Goal: Task Accomplishment & Management: Manage account settings

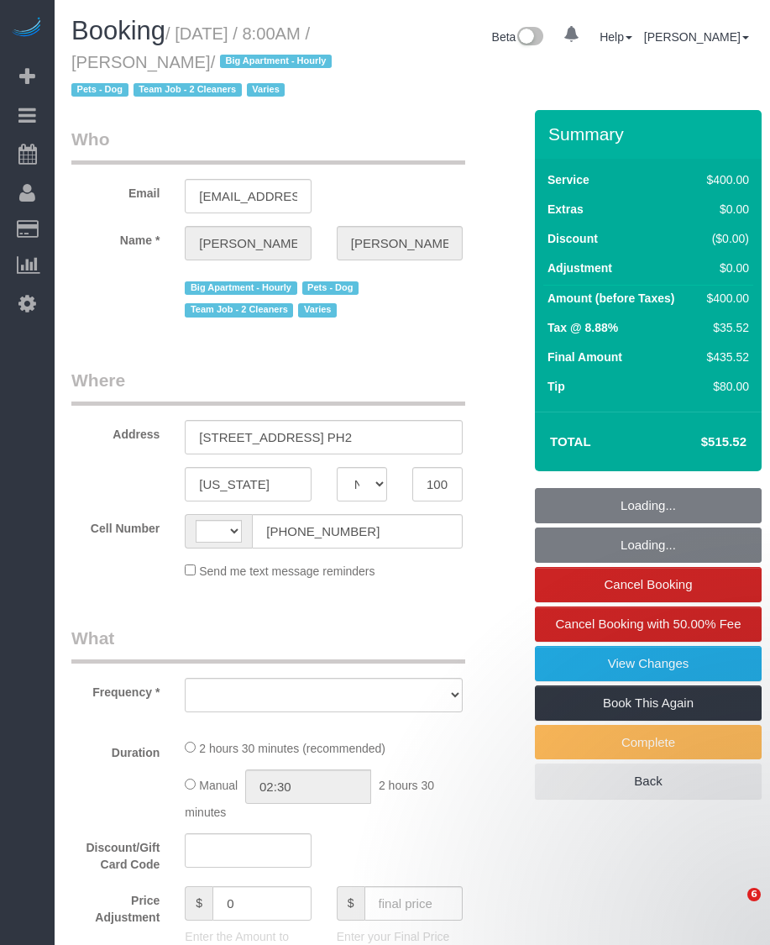
select select "NY"
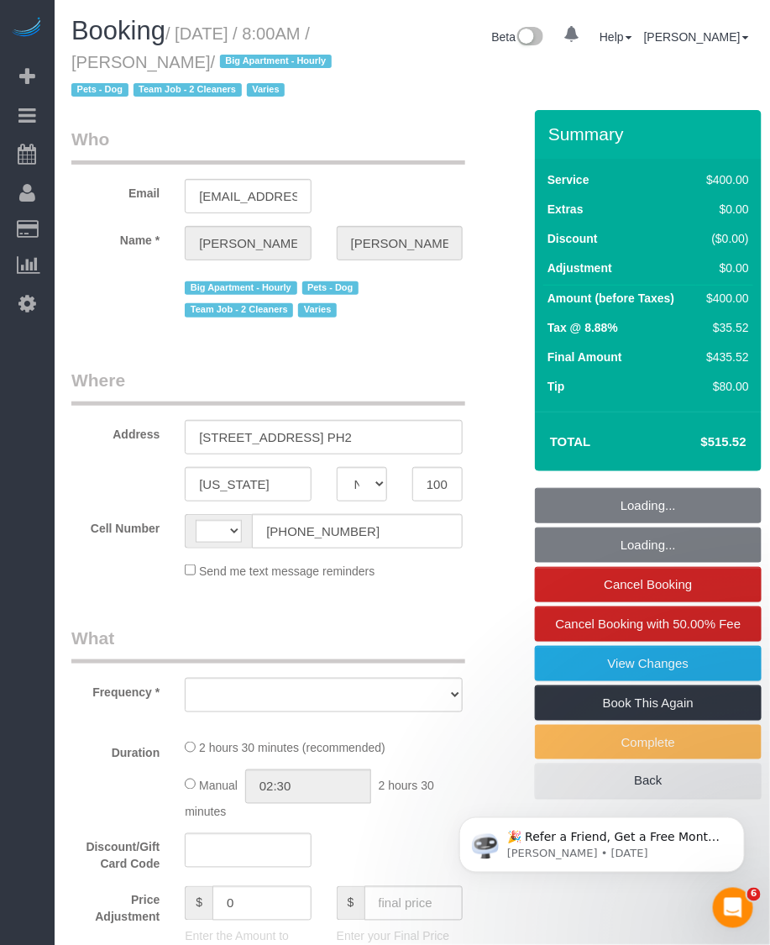
select select "string:[GEOGRAPHIC_DATA]"
select select "object:832"
select select "spot1"
select select "number:56"
select select "number:75"
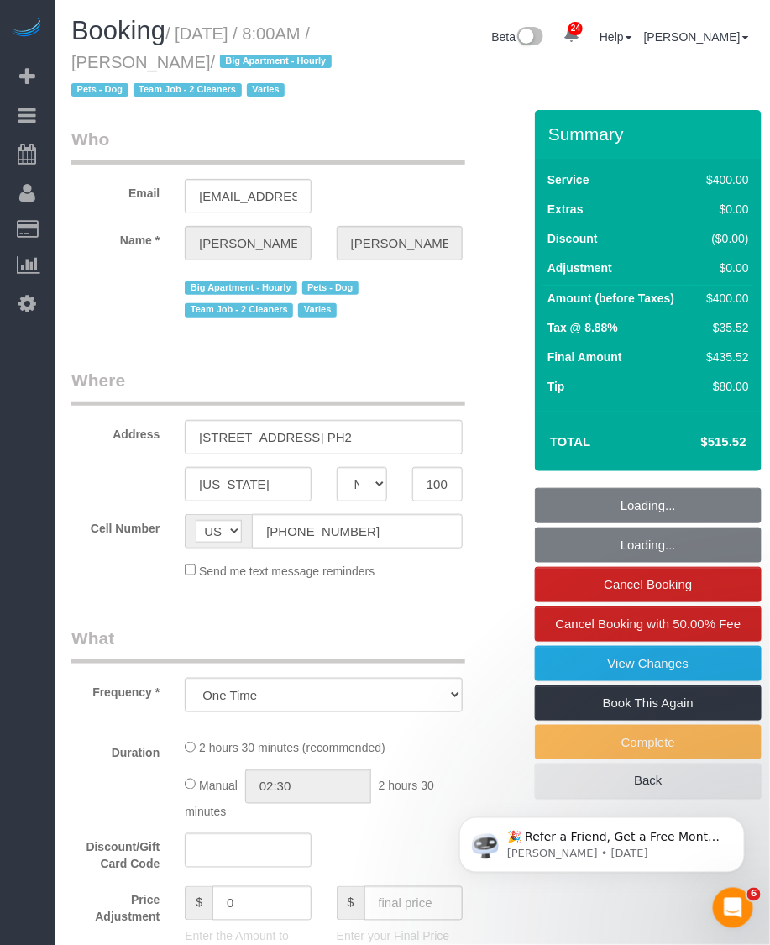
select select "number:15"
select select "number:6"
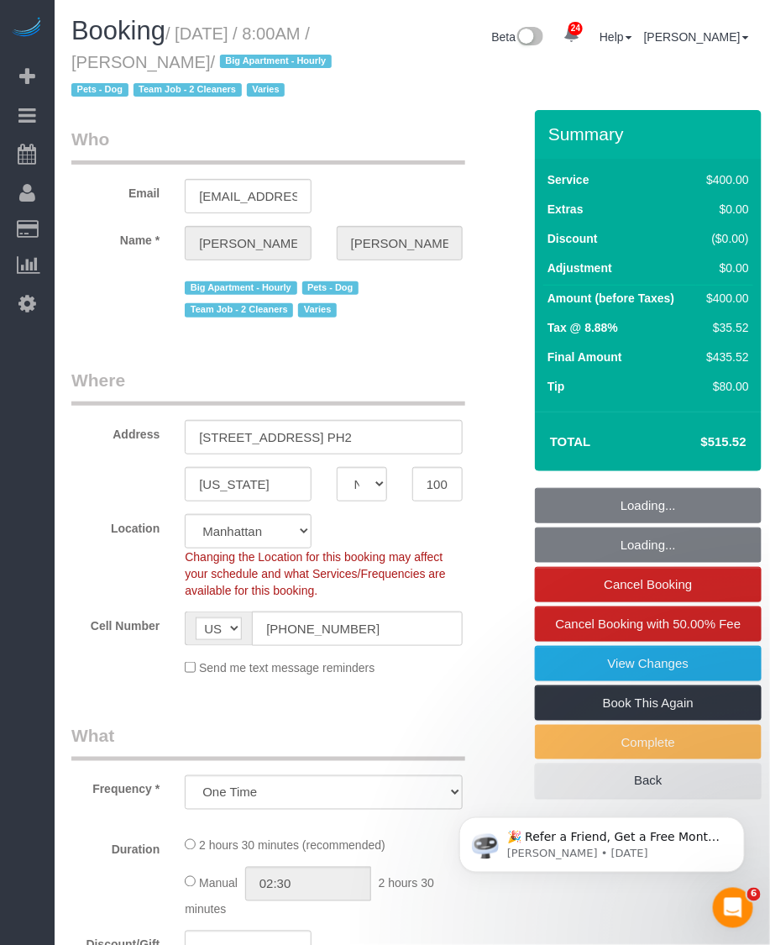
select select "string:stripe-pm_1P3M5Z4VGloSiKo7z7pxXarG"
select select "150"
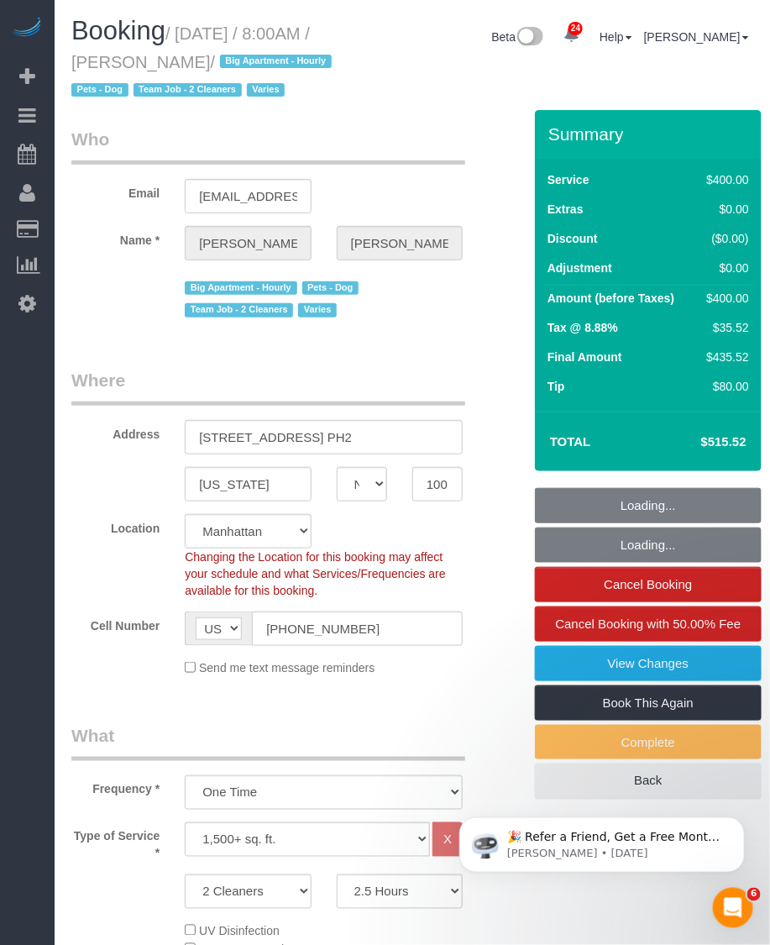
select select "object:1534"
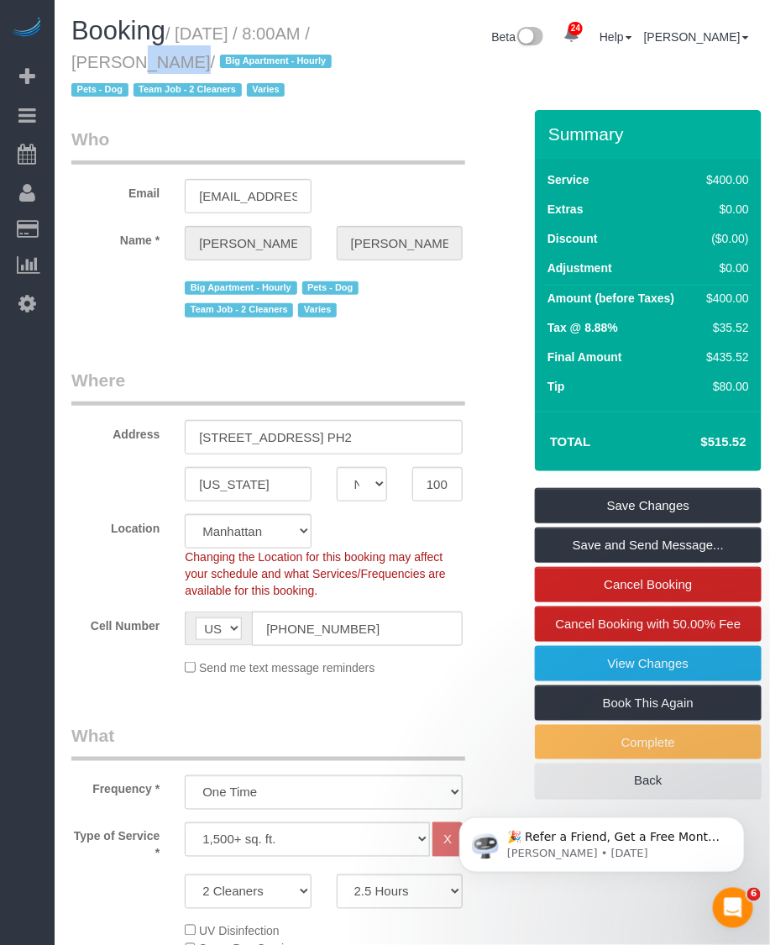
drag, startPoint x: 139, startPoint y: 57, endPoint x: 81, endPoint y: 60, distance: 58.1
click at [81, 60] on small "/ September 22, 2025 / 8:00AM / Laura Lonergan / Big Apartment - Hourly Pets - …" at bounding box center [203, 62] width 265 height 76
copy small "8:00AM"
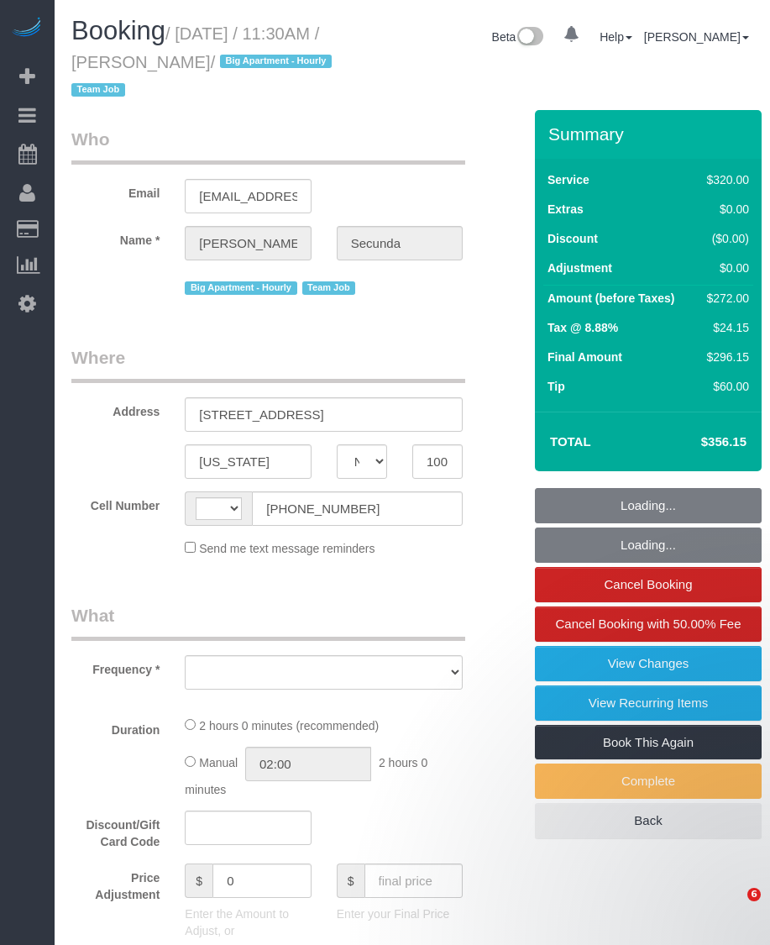
select select "NY"
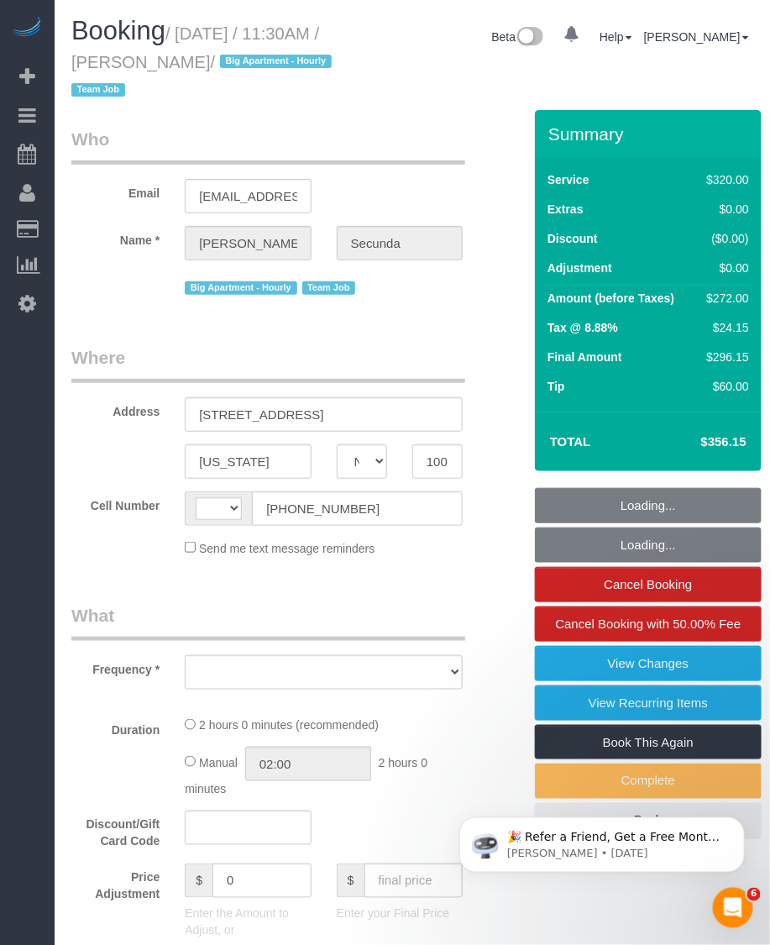
select select "object:579"
select select "string:stripe-pm_1PydV54VGloSiKo7AVca8xIs"
select select "number:89"
select select "number:90"
select select "number:15"
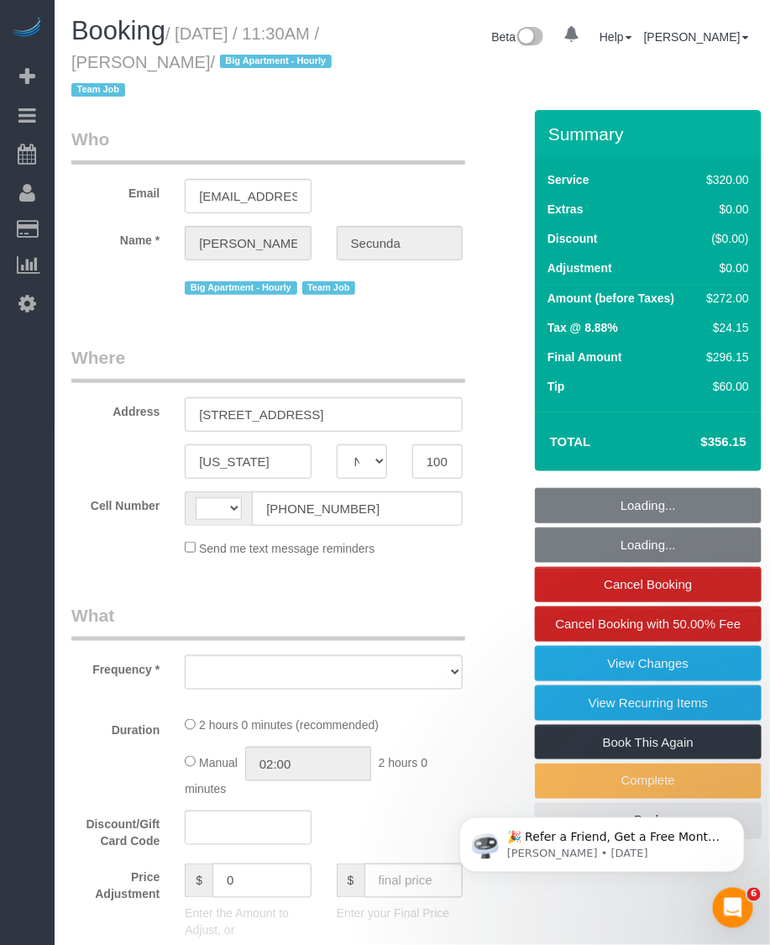
select select "number:6"
select select "string:[GEOGRAPHIC_DATA]"
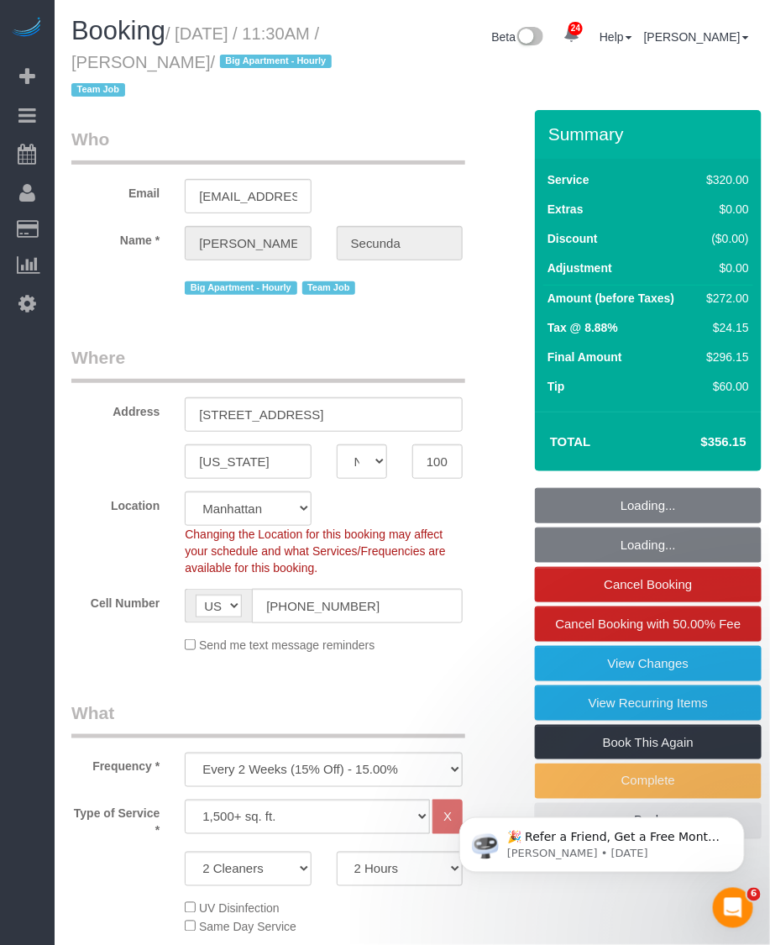
select select "object:1540"
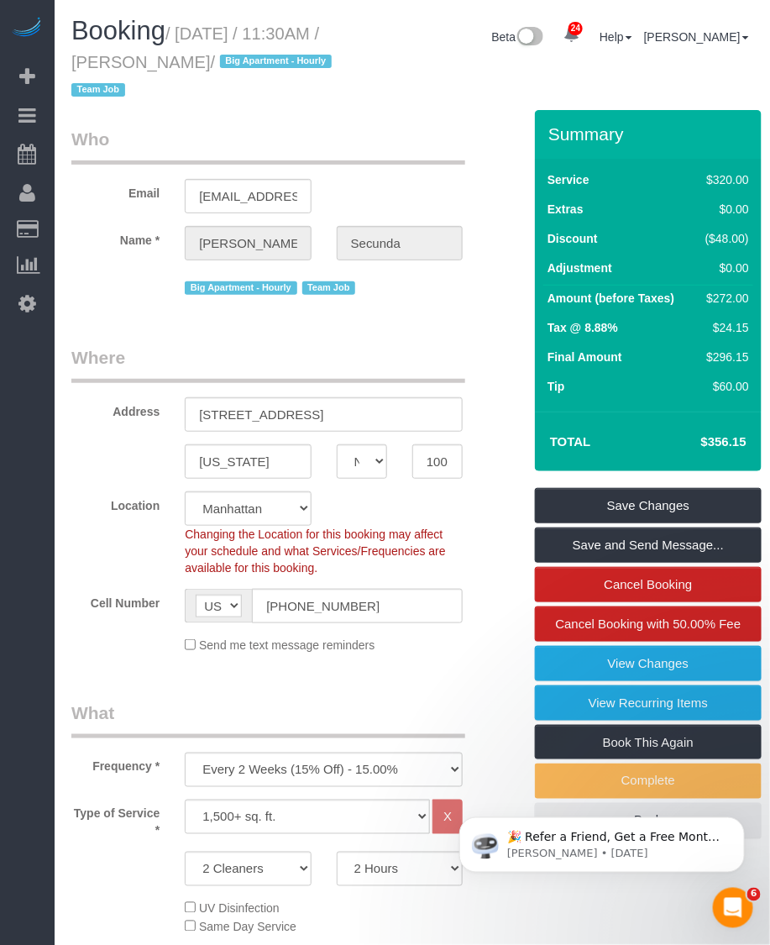
drag, startPoint x: 151, startPoint y: 60, endPoint x: 82, endPoint y: 65, distance: 69.0
click at [82, 65] on small "/ September 22, 2025 / 11:30AM / Amy Secunda / Big Apartment - Hourly Team Job" at bounding box center [203, 62] width 265 height 76
copy small "11:30AM"
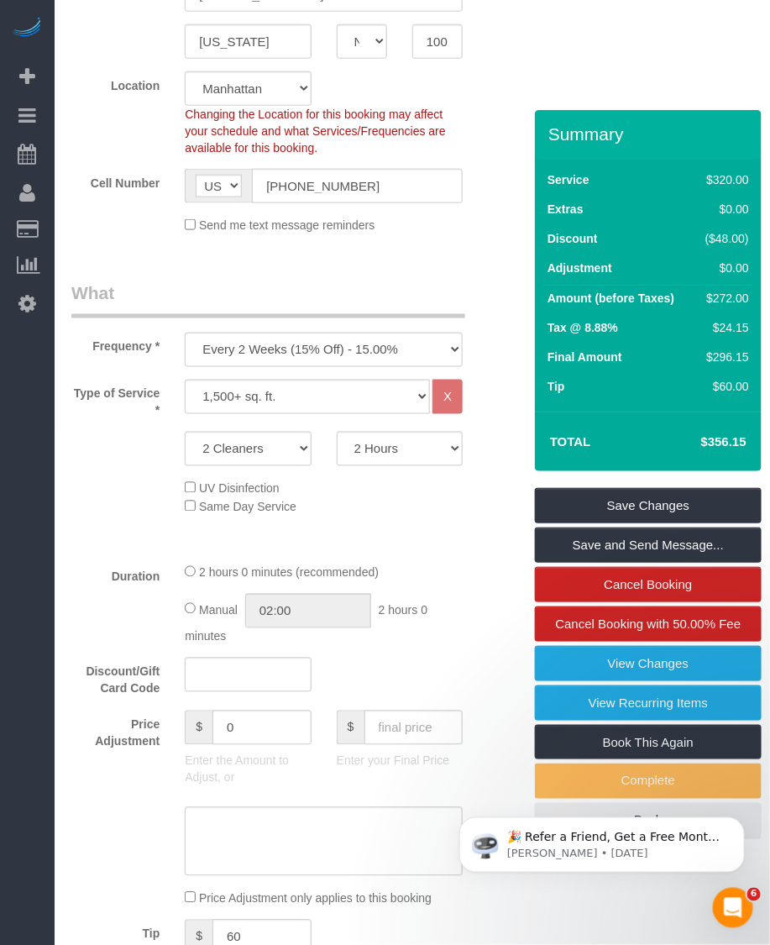
scroll to position [525, 0]
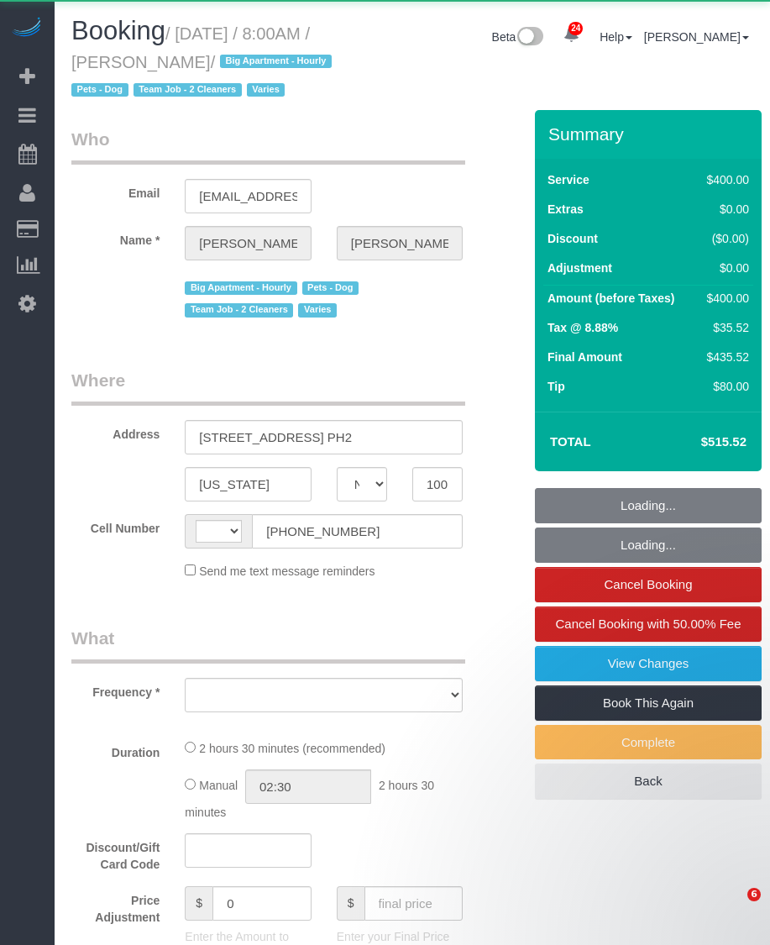
select select "NY"
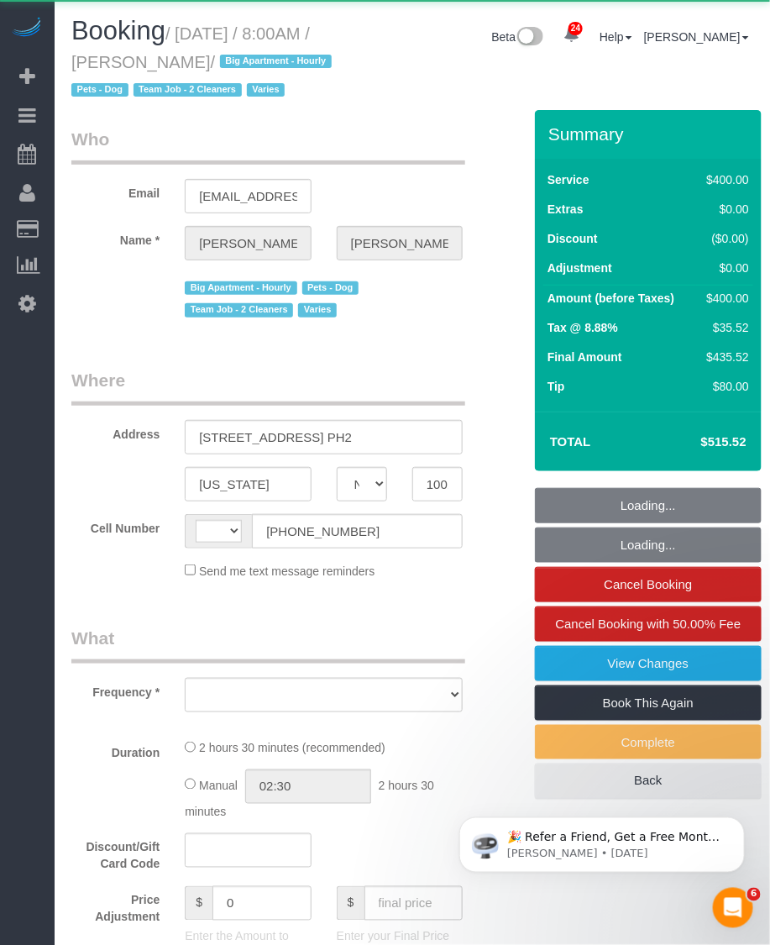
select select "object:585"
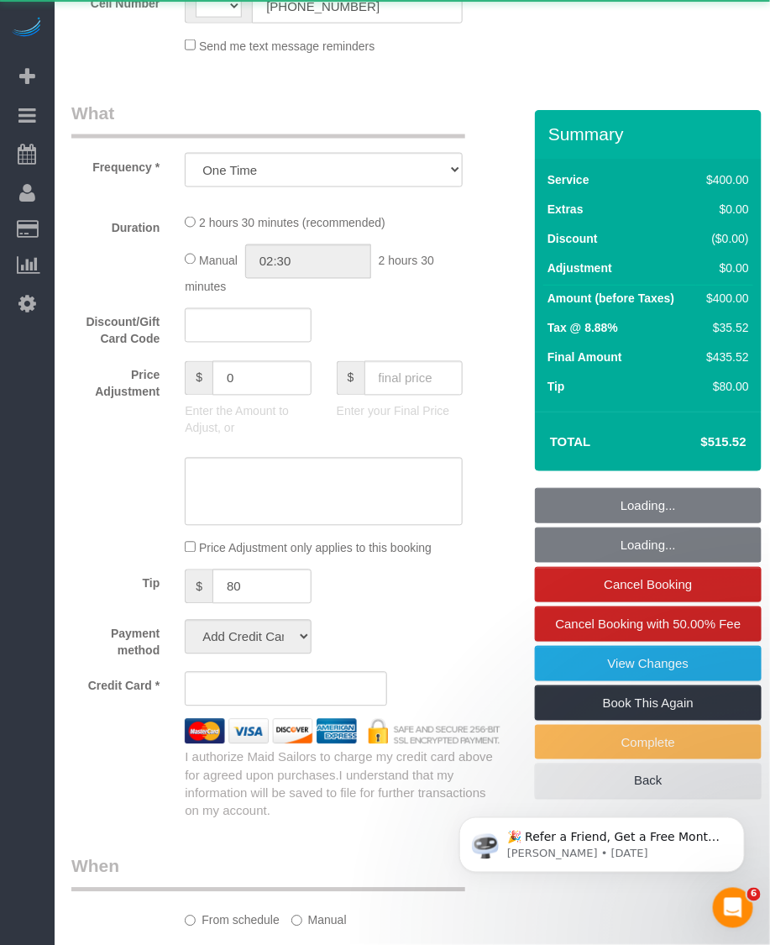
select select "string:[GEOGRAPHIC_DATA]"
select select "string:stripe-pm_1P3M5Z4VGloSiKo7z7pxXarG"
select select "number:56"
select select "number:75"
select select "number:15"
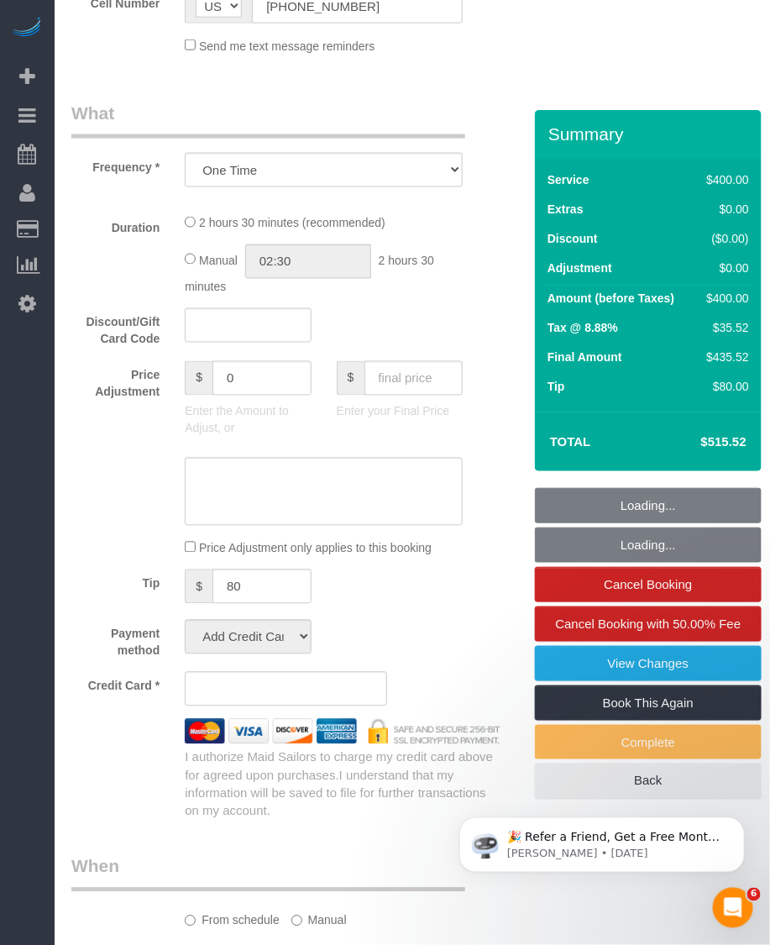
select select "number:6"
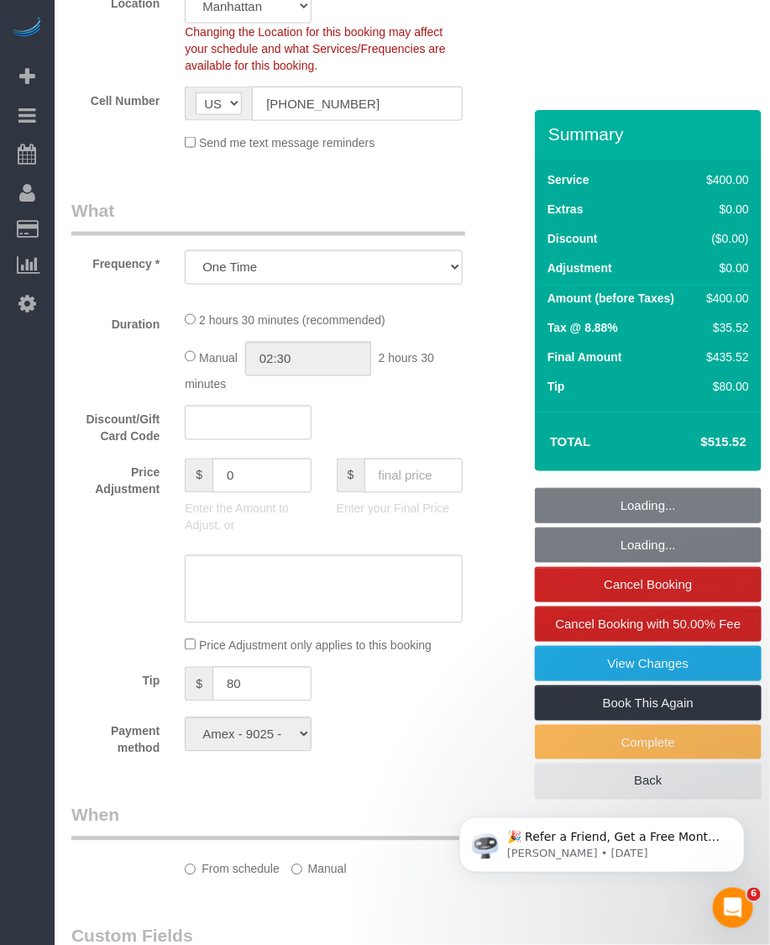
select select "spot1"
select select "object:988"
select select "150"
